Goal: Task Accomplishment & Management: Complete application form

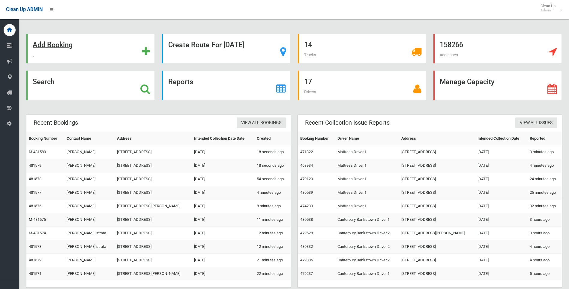
click at [57, 46] on strong "Add Booking" at bounding box center [53, 45] width 40 height 8
